Goal: Task Accomplishment & Management: Manage account settings

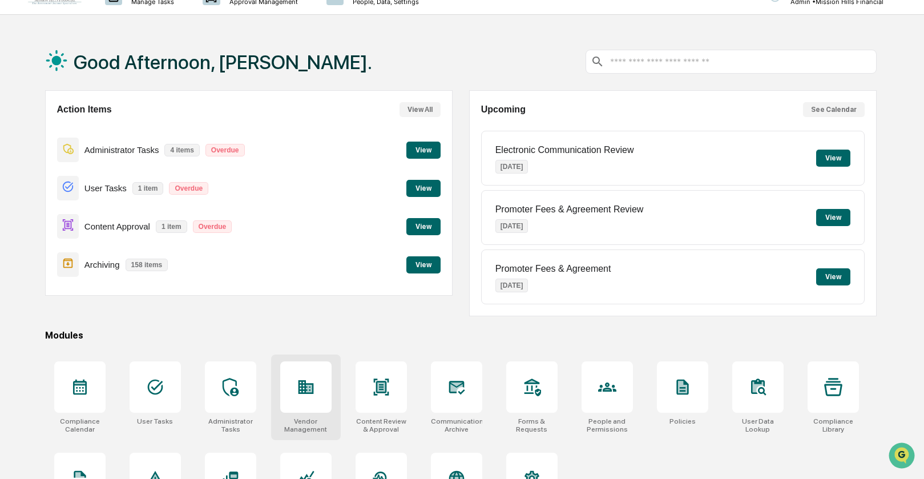
scroll to position [22, 0]
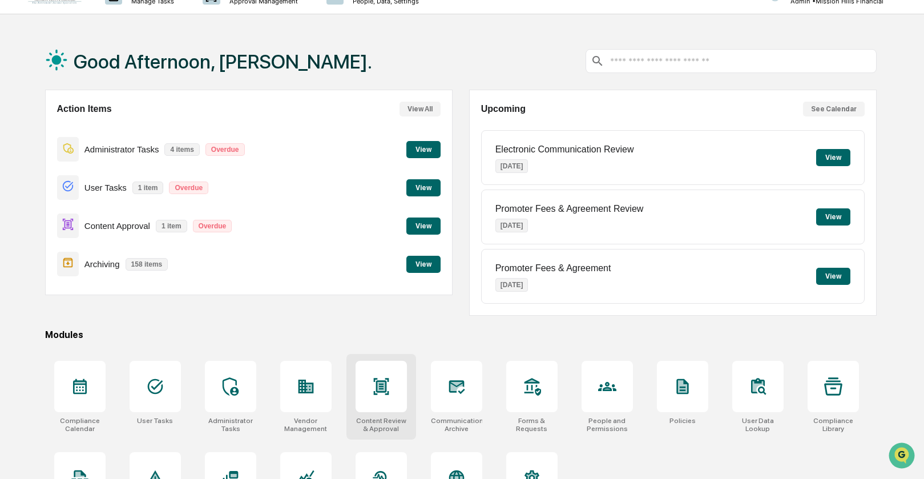
click at [390, 389] on icon at bounding box center [381, 386] width 18 height 18
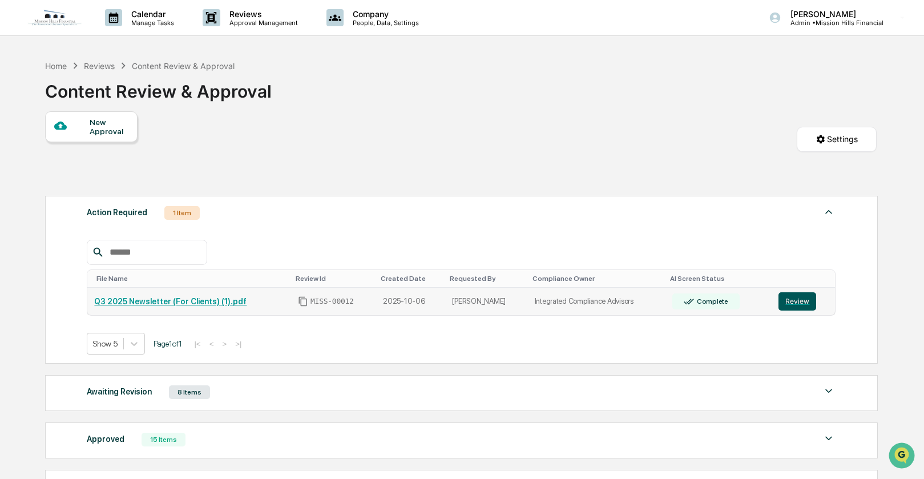
click at [795, 304] on button "Review" at bounding box center [798, 301] width 38 height 18
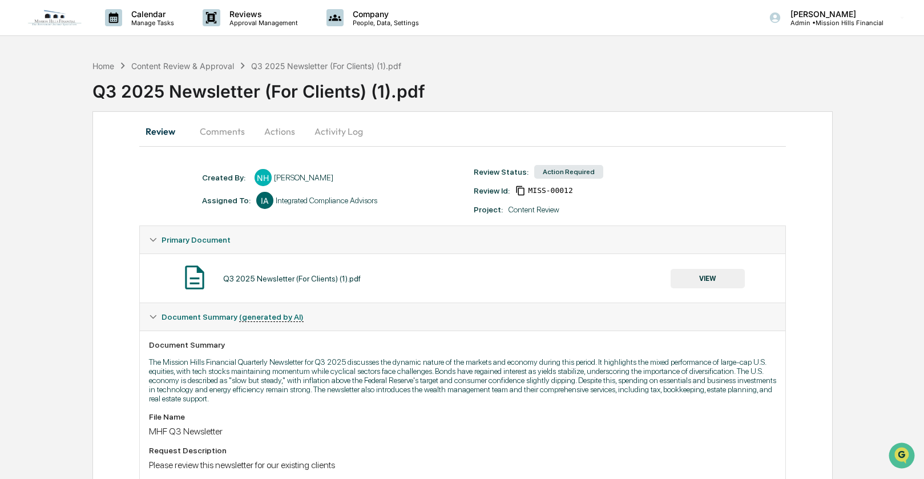
click at [284, 128] on button "Actions" at bounding box center [279, 131] width 51 height 27
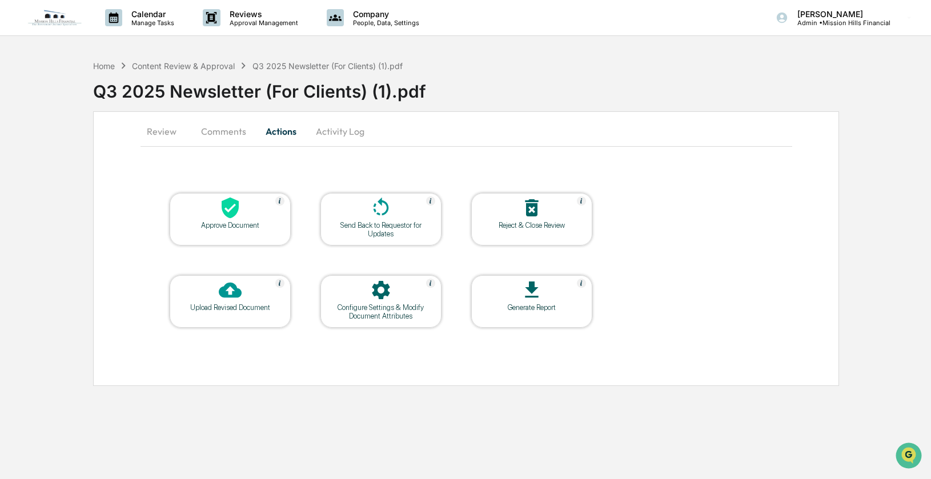
click at [343, 132] on button "Activity Log" at bounding box center [340, 131] width 67 height 27
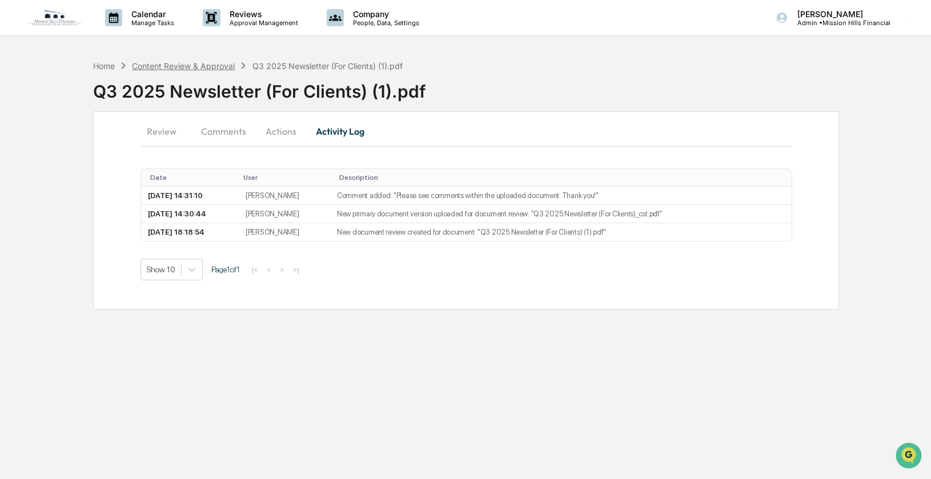
click at [151, 63] on div "Content Review & Approval" at bounding box center [183, 66] width 103 height 10
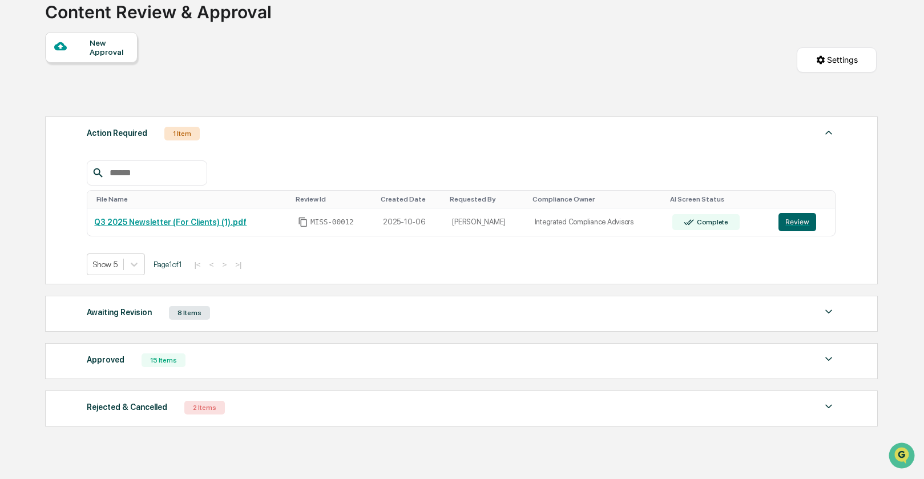
scroll to position [88, 0]
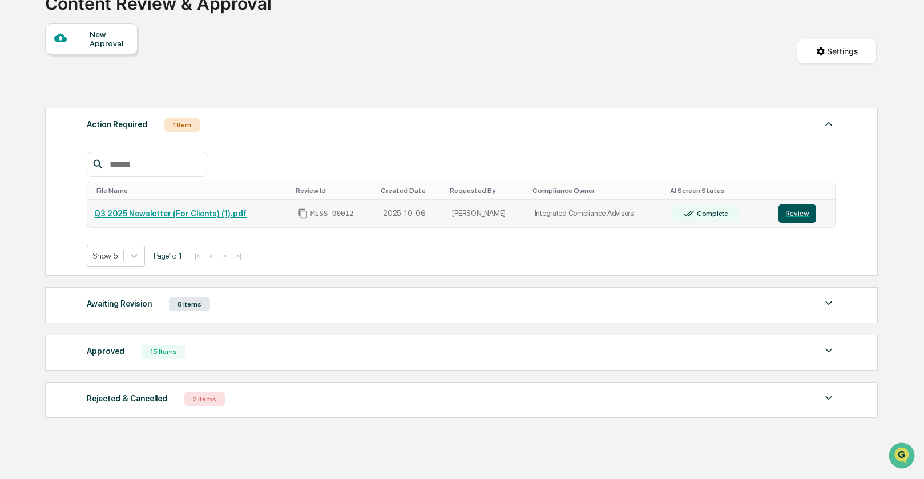
click at [805, 218] on button "Review" at bounding box center [798, 213] width 38 height 18
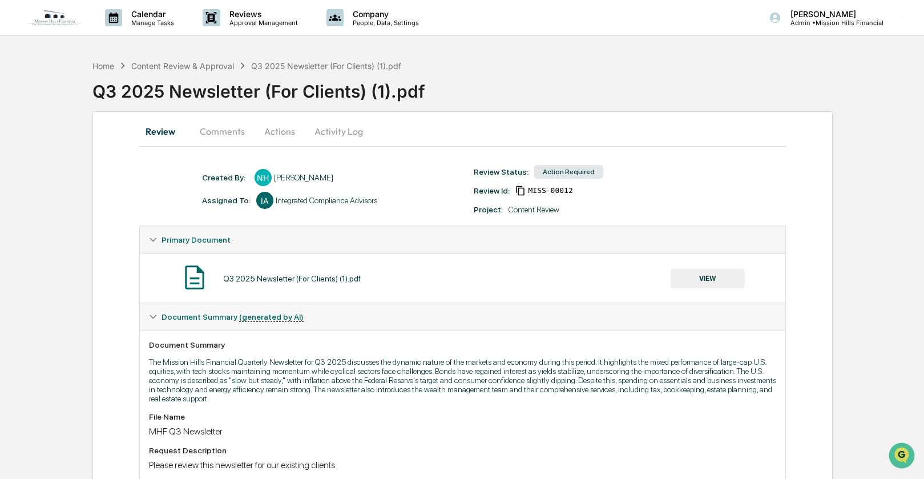
click at [285, 134] on button "Actions" at bounding box center [279, 131] width 51 height 27
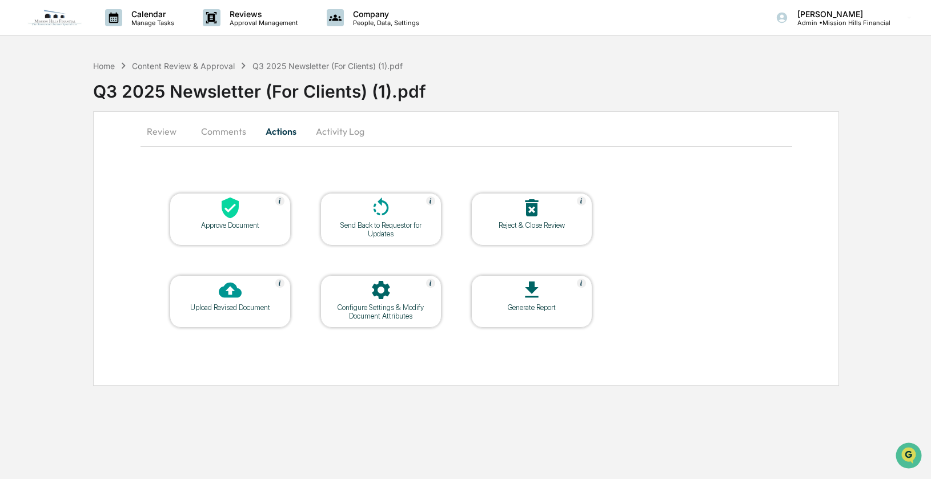
click at [380, 218] on icon at bounding box center [380, 207] width 23 height 23
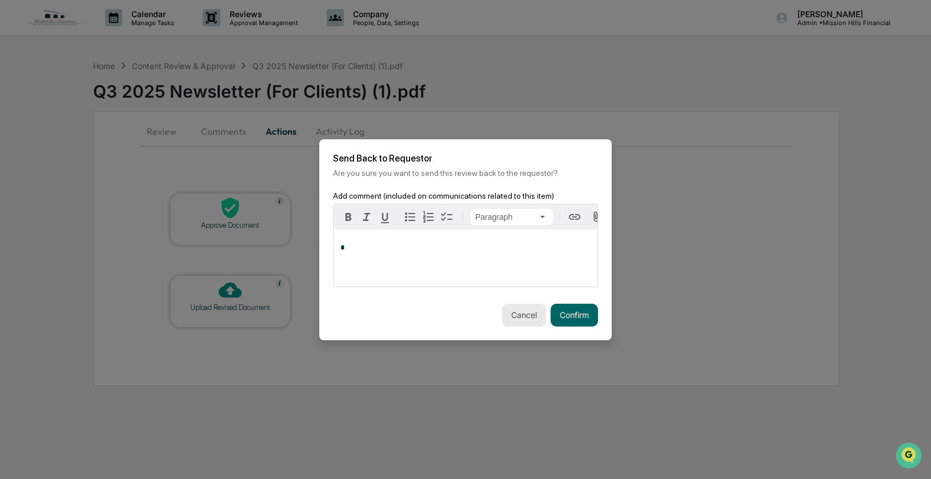
click at [509, 312] on button "Cancel" at bounding box center [524, 315] width 44 height 23
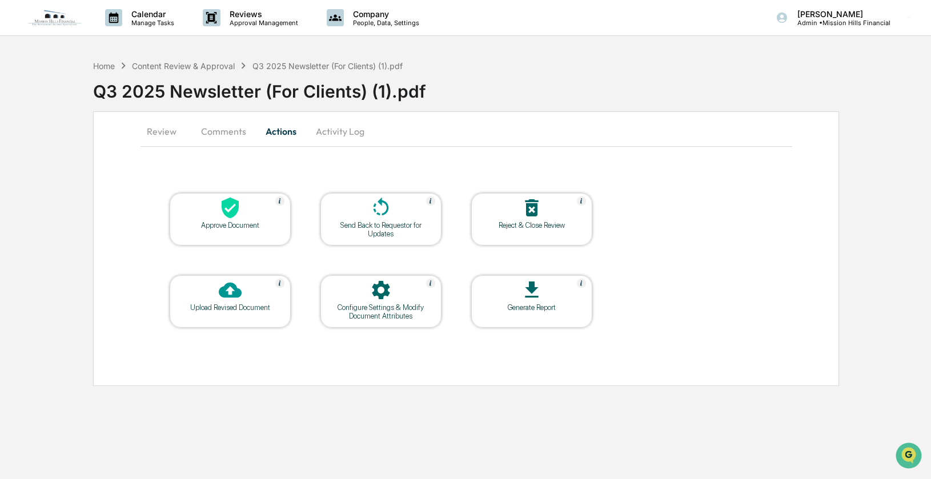
click at [217, 131] on button "Comments" at bounding box center [223, 131] width 63 height 27
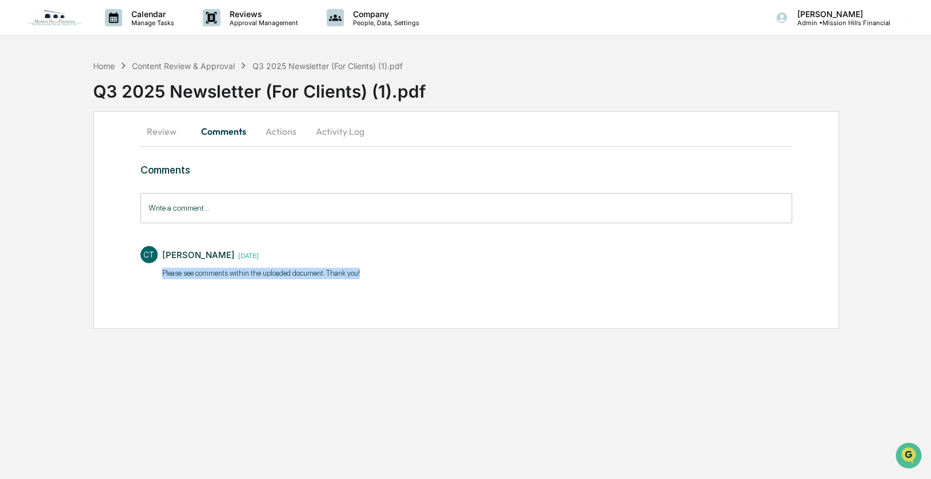
drag, startPoint x: 155, startPoint y: 272, endPoint x: 383, endPoint y: 279, distance: 227.9
click at [383, 279] on div "CT Catherine Teichert 3 days ago ​Please see comments within the uploaded docum…" at bounding box center [466, 261] width 652 height 42
copy p "​Please see comments within the uploaded document. Thank you!"
click at [274, 134] on button "Actions" at bounding box center [280, 131] width 51 height 27
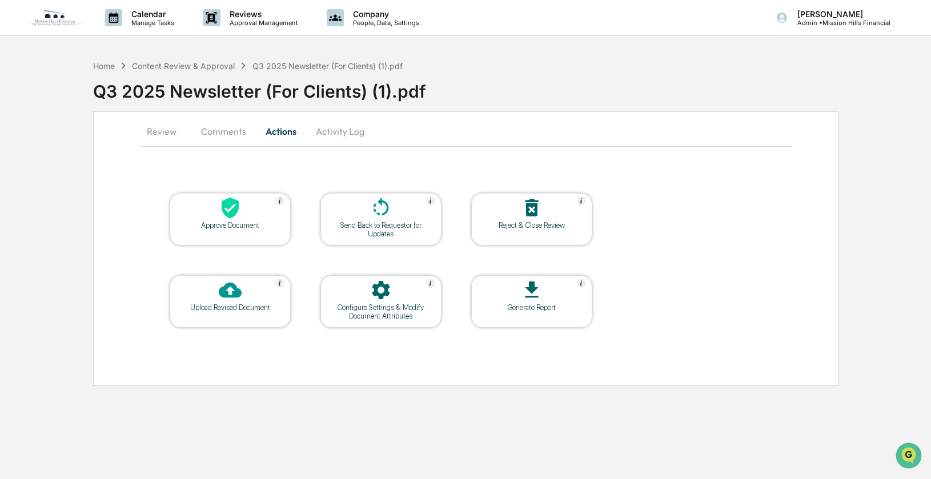
click at [371, 224] on div "Send Back to Requestor for Updates" at bounding box center [380, 229] width 103 height 17
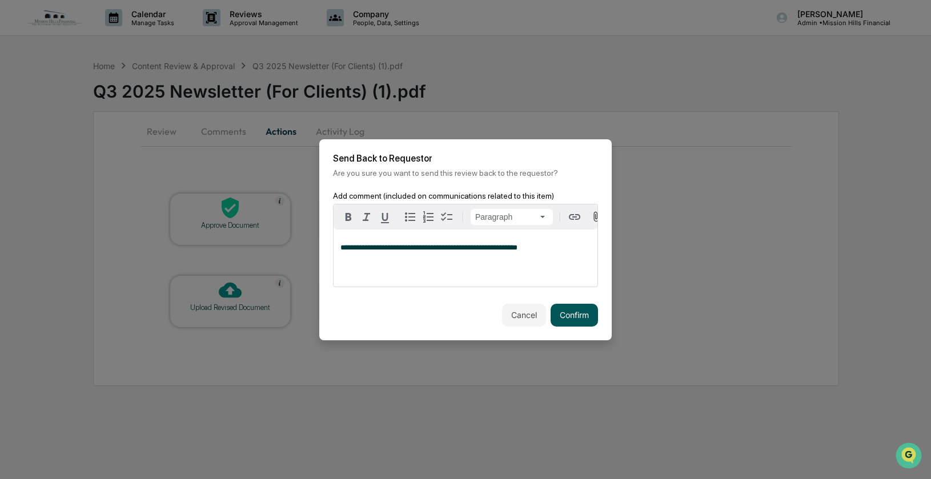
click at [564, 317] on button "Confirm" at bounding box center [573, 315] width 47 height 23
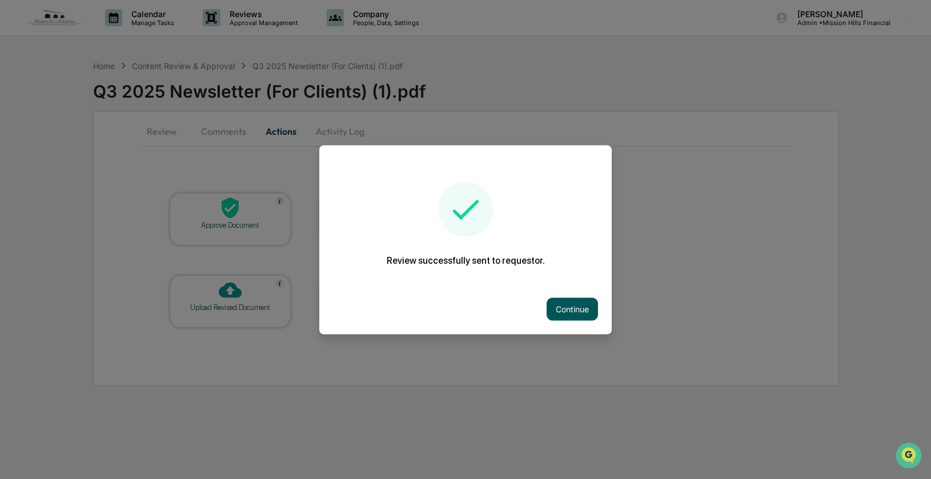
click at [568, 312] on button "Continue" at bounding box center [571, 308] width 51 height 23
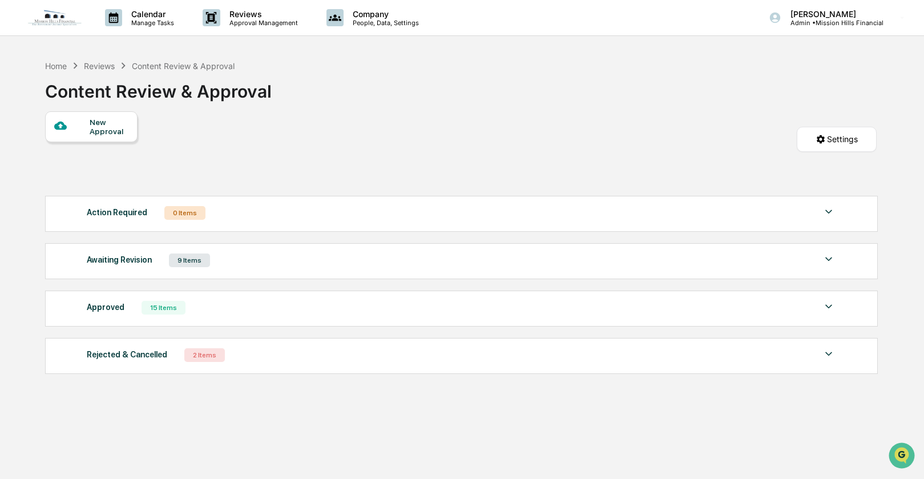
click at [431, 151] on div "New Approval Settings" at bounding box center [461, 150] width 832 height 79
click at [154, 21] on p "Manage Tasks" at bounding box center [151, 23] width 58 height 8
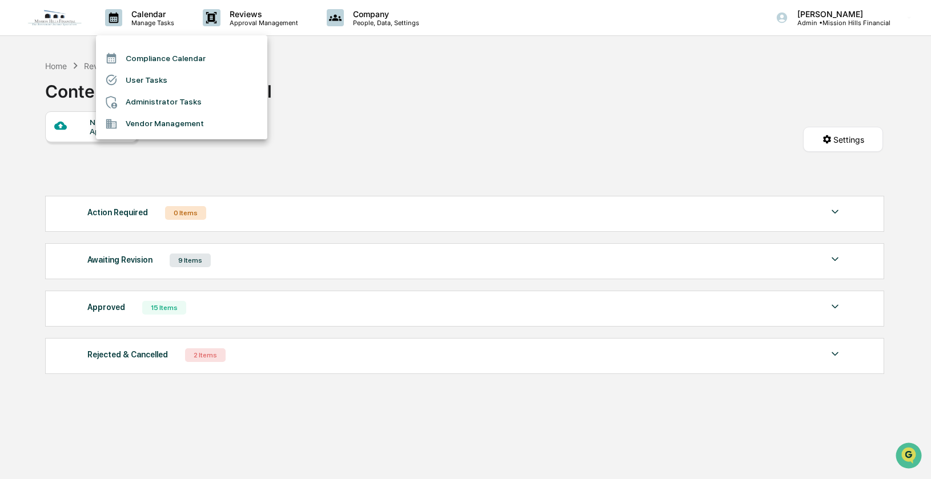
click at [416, 128] on div at bounding box center [465, 239] width 931 height 479
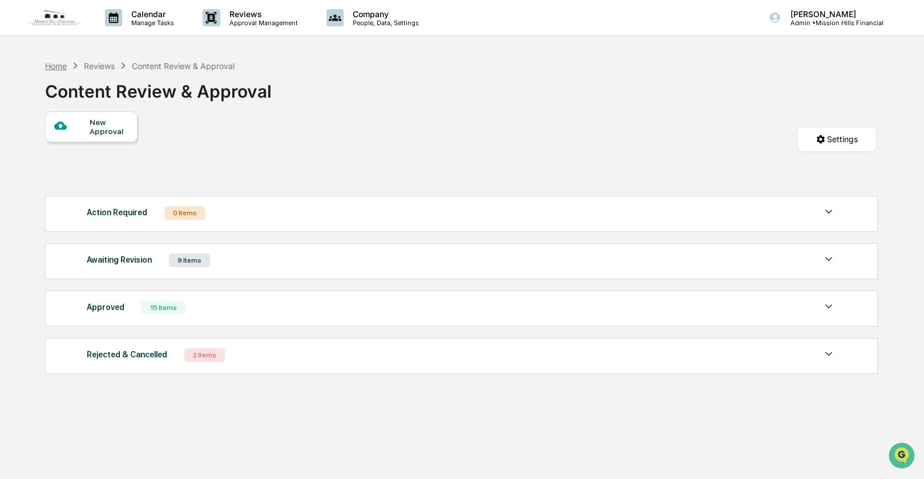
click at [57, 65] on div "Home" at bounding box center [56, 66] width 22 height 10
